Goal: Find specific page/section: Locate item on page

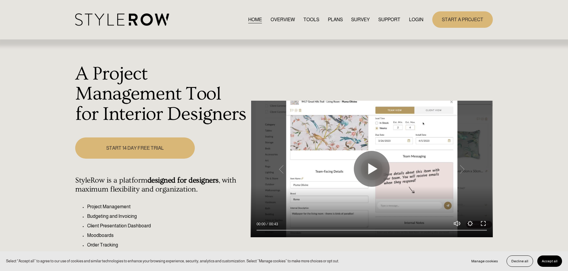
click at [412, 19] on link "LOGIN" at bounding box center [416, 20] width 14 height 8
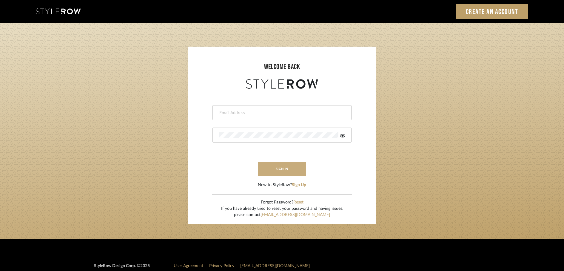
type input "rayeinteriordesign@gmail.com"
click at [282, 171] on button "sign in" at bounding box center [282, 169] width 48 height 14
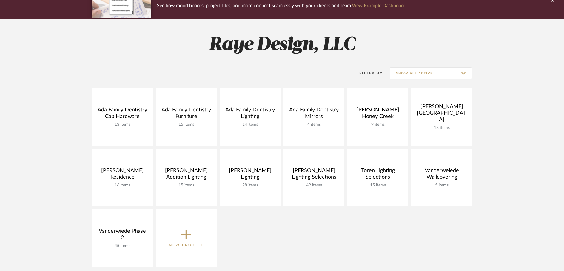
scroll to position [60, 0]
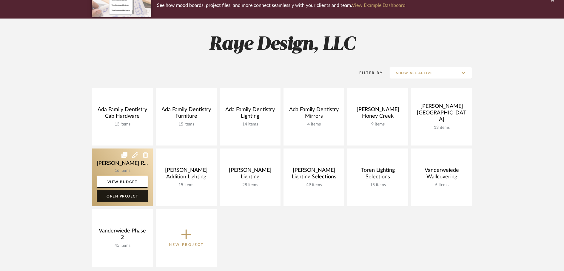
click at [116, 198] on link "Open Project" at bounding box center [122, 196] width 51 height 12
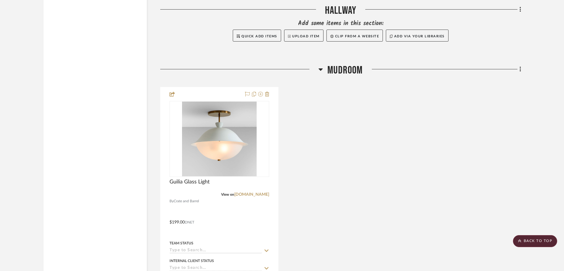
scroll to position [1557, 0]
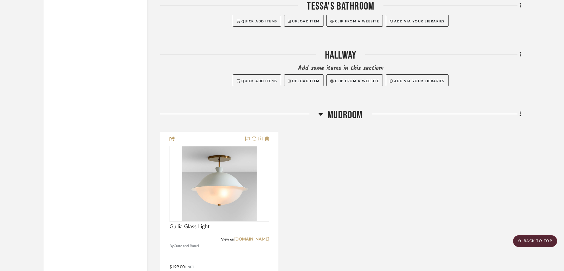
click at [319, 231] on div "Guilia Glass Light View on [DOMAIN_NAME] By Crate and Barrel $199.00 DNET Team …" at bounding box center [340, 263] width 361 height 262
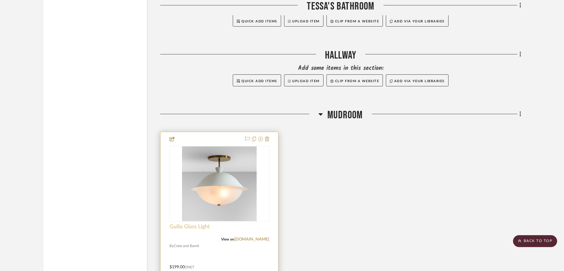
click at [181, 227] on span "Guilia Glass Light" at bounding box center [189, 226] width 40 height 7
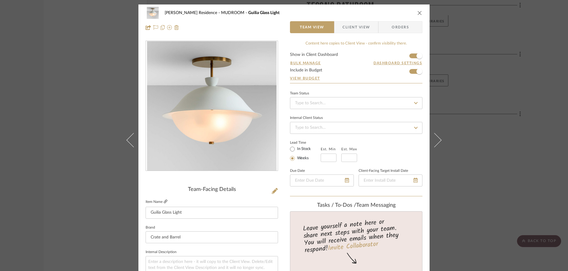
click at [164, 202] on icon at bounding box center [166, 201] width 4 height 4
